Goal: Consume media (video, audio): Consume media (video, audio)

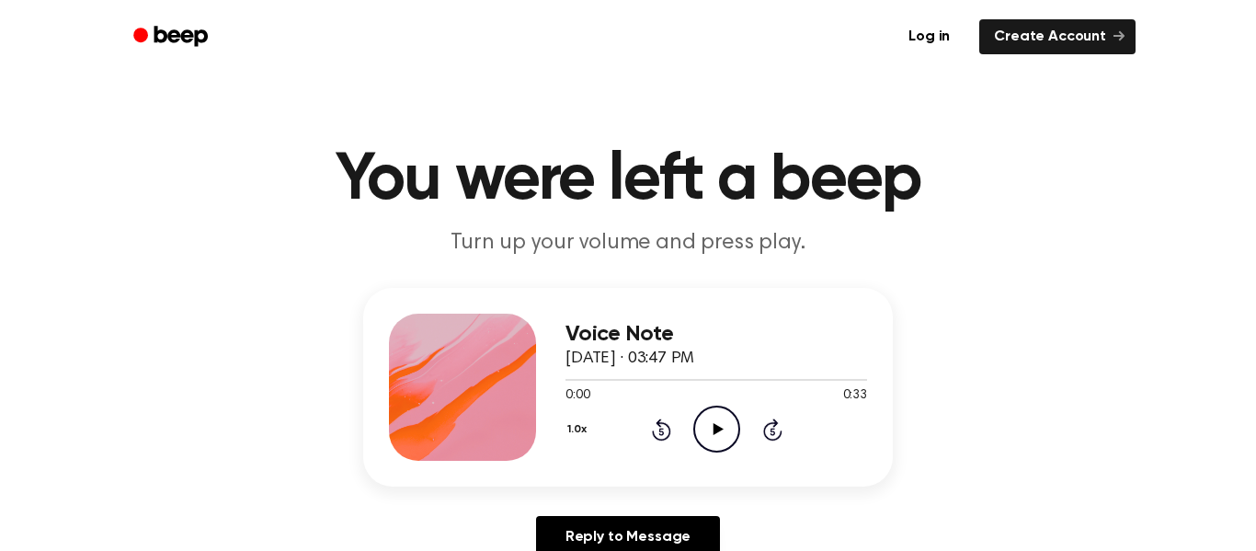
click at [701, 437] on icon "Play Audio" at bounding box center [716, 429] width 47 height 47
click at [707, 449] on icon "Play Audio" at bounding box center [716, 429] width 47 height 47
click at [716, 424] on icon "Play Audio" at bounding box center [716, 429] width 47 height 47
